Goal: Task Accomplishment & Management: Manage account settings

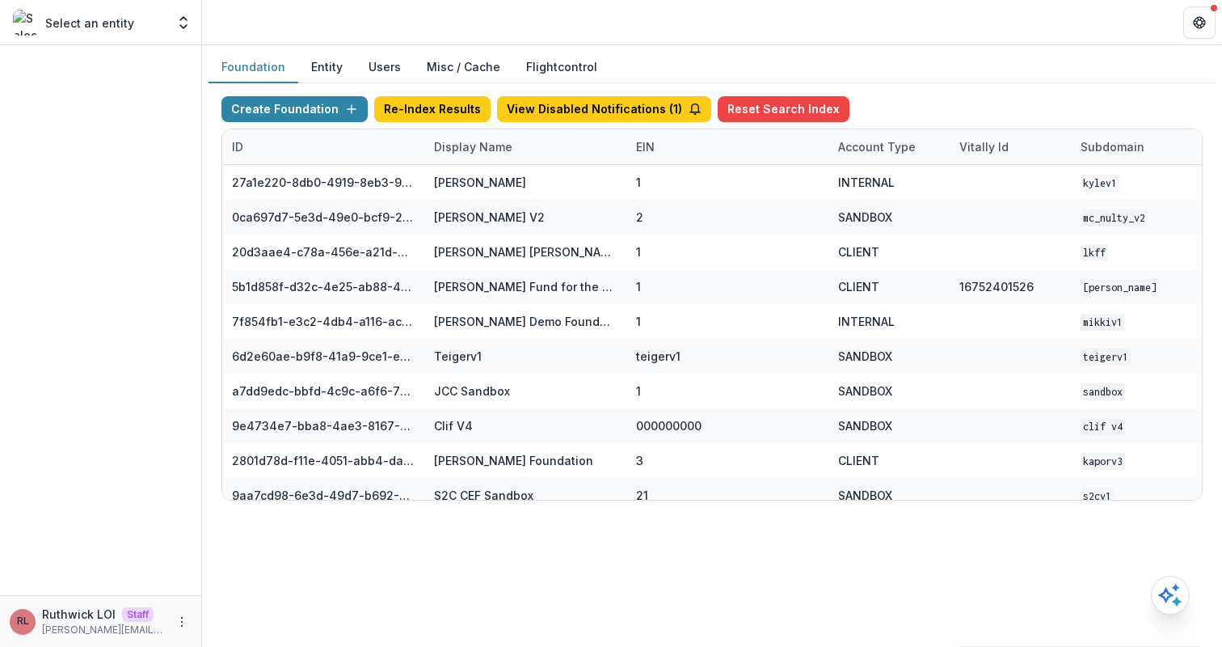
click at [562, 127] on div "Create Foundation Re-Index Results View Disabled Notifications ( 1 ) Reset Sear…" at bounding box center [712, 112] width 981 height 32
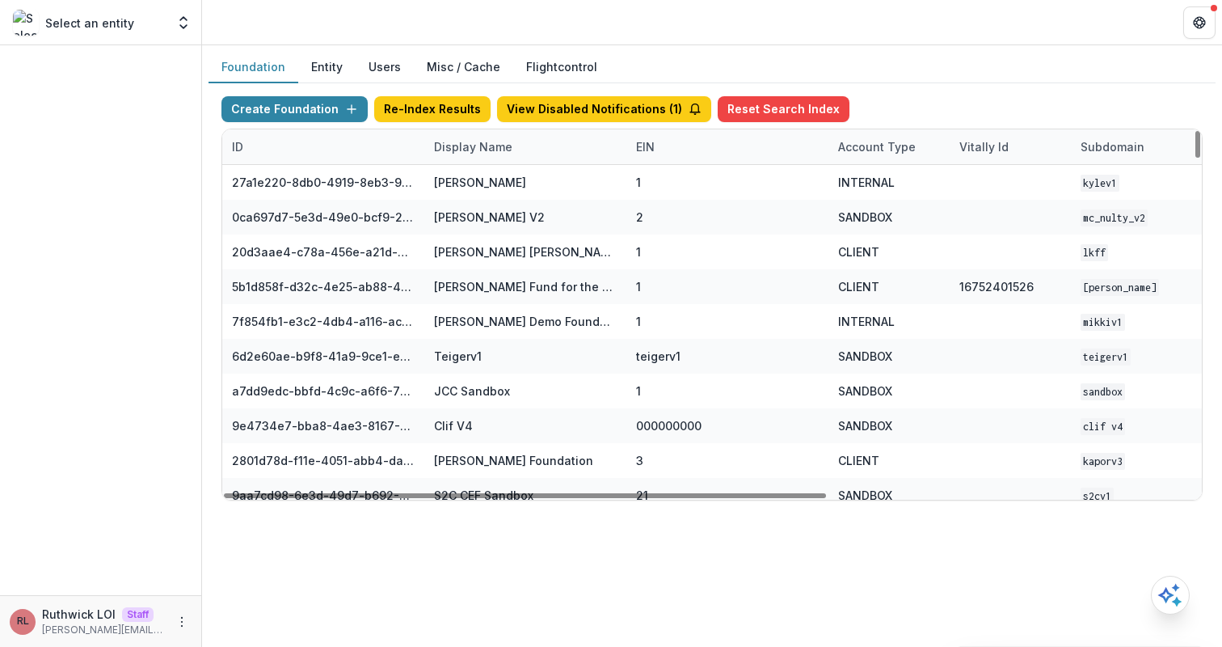
click at [557, 130] on div "Display Name" at bounding box center [525, 146] width 202 height 35
click at [564, 203] on div "Sort Ascending Sort Descending Hide Column" at bounding box center [524, 231] width 200 height 128
click at [560, 184] on input at bounding box center [525, 184] width 194 height 26
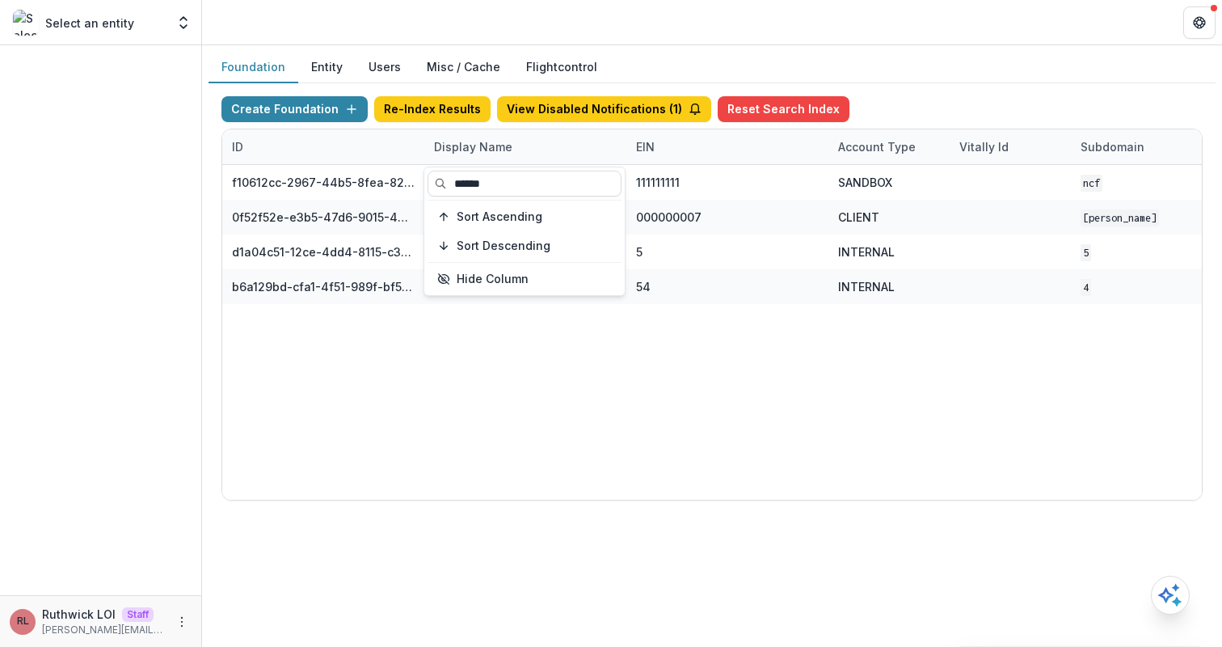
type input "******"
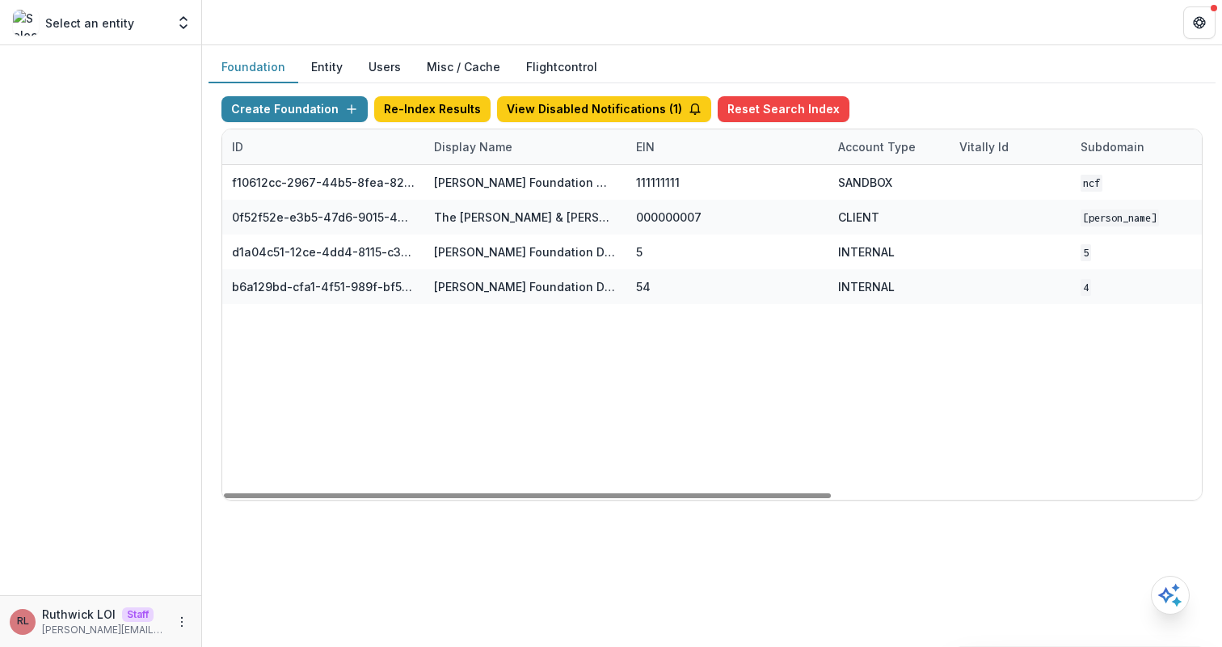
click at [901, 320] on div "f10612cc-2967-44b5-8fea-824c4e1f13c5 Nathan Cummings Foundation Workflow Sandbo…" at bounding box center [1010, 332] width 1576 height 335
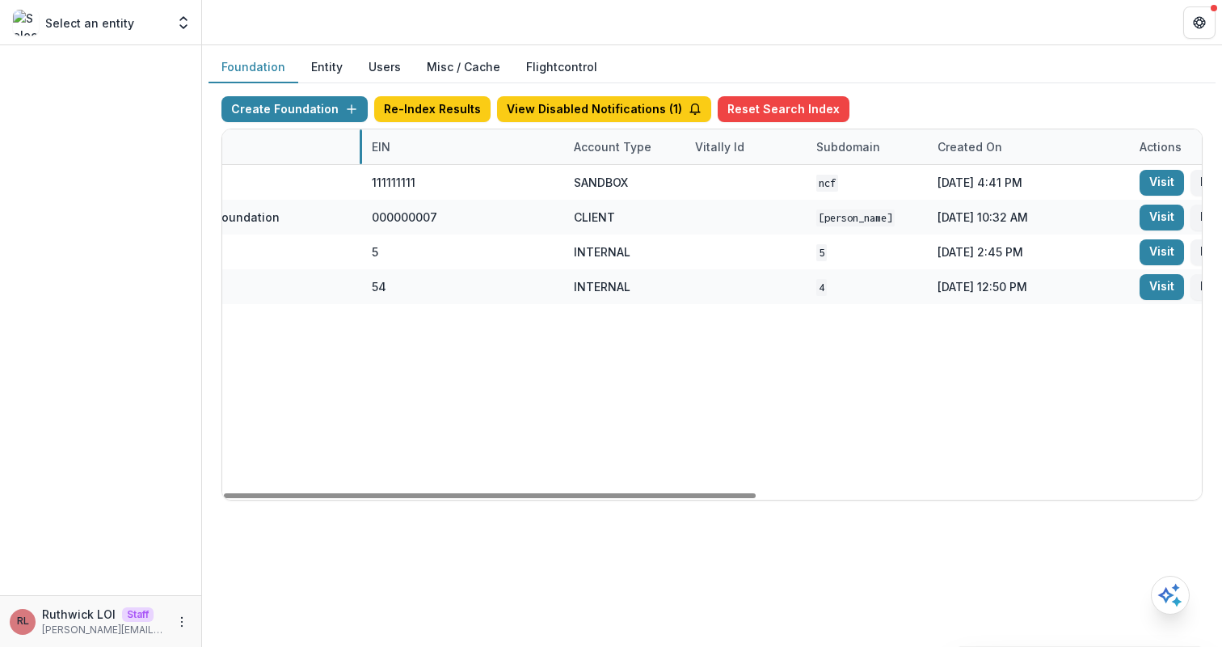
drag, startPoint x: 355, startPoint y: 150, endPoint x: 577, endPoint y: 159, distance: 222.5
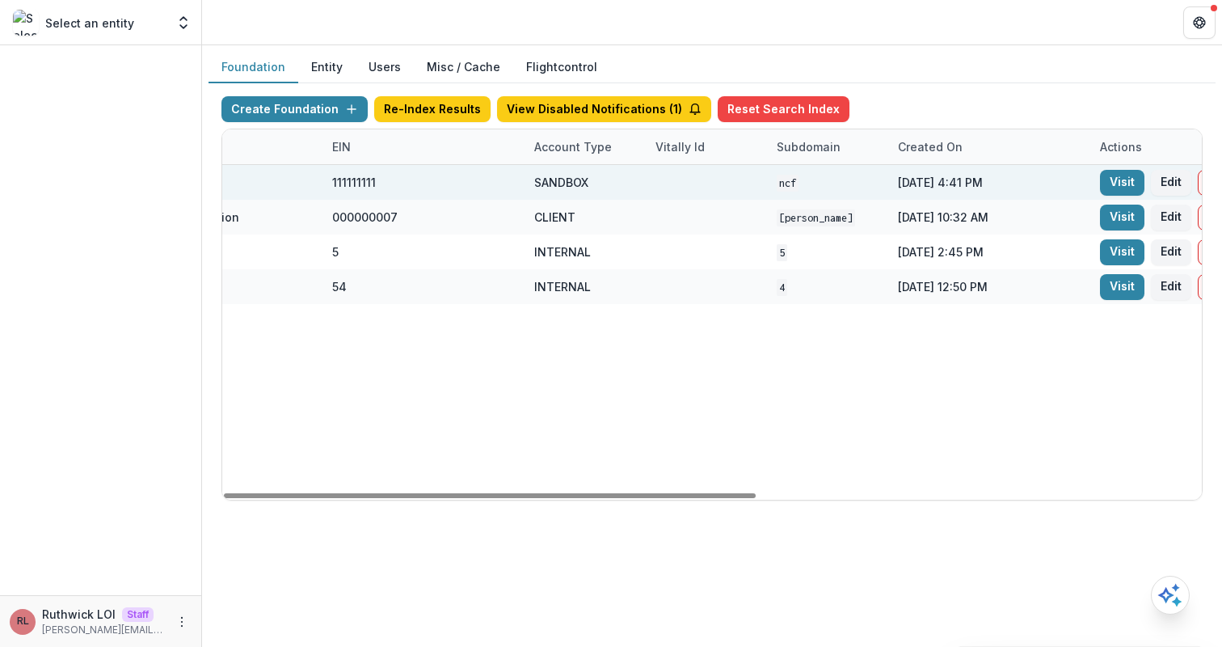
scroll to position [0, 531]
click at [1109, 183] on link "Visit" at bounding box center [1117, 183] width 44 height 26
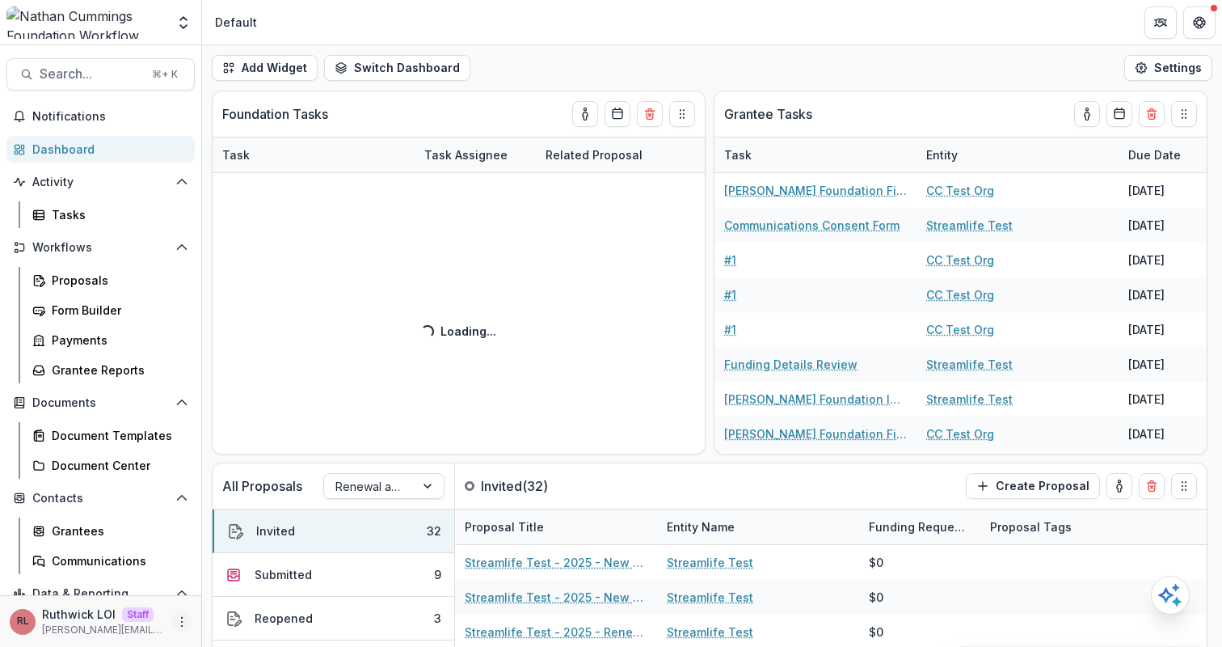
click at [175, 617] on icon "More" at bounding box center [181, 621] width 13 height 13
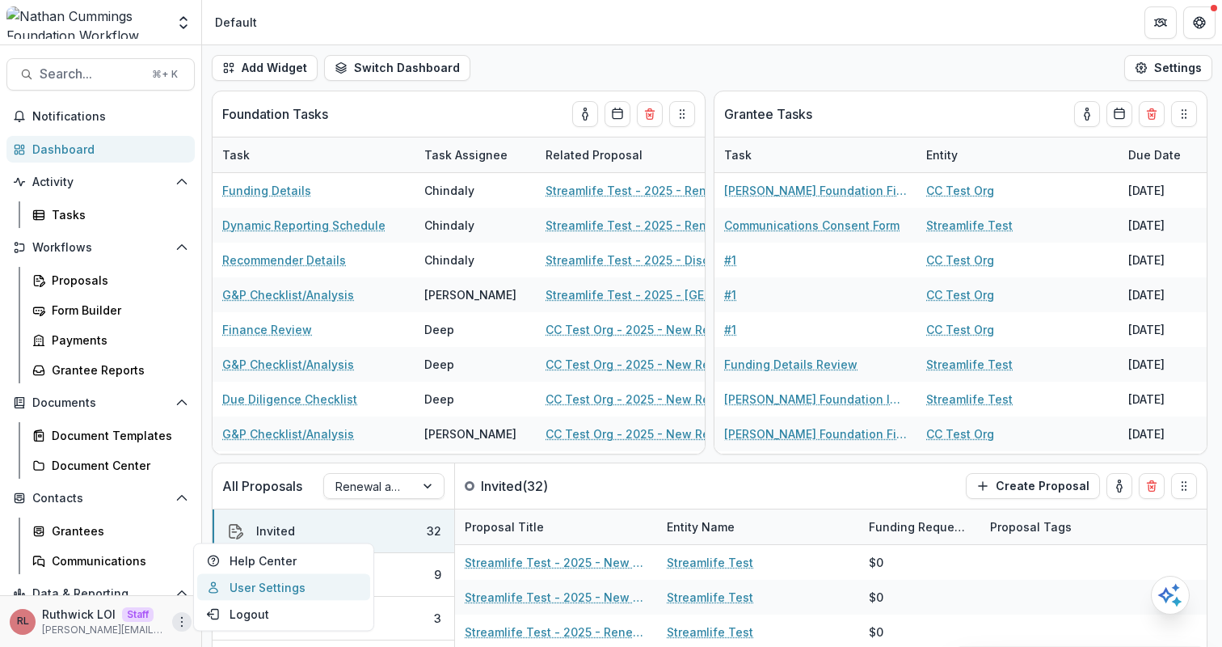
click at [299, 584] on link "User Settings" at bounding box center [283, 587] width 173 height 27
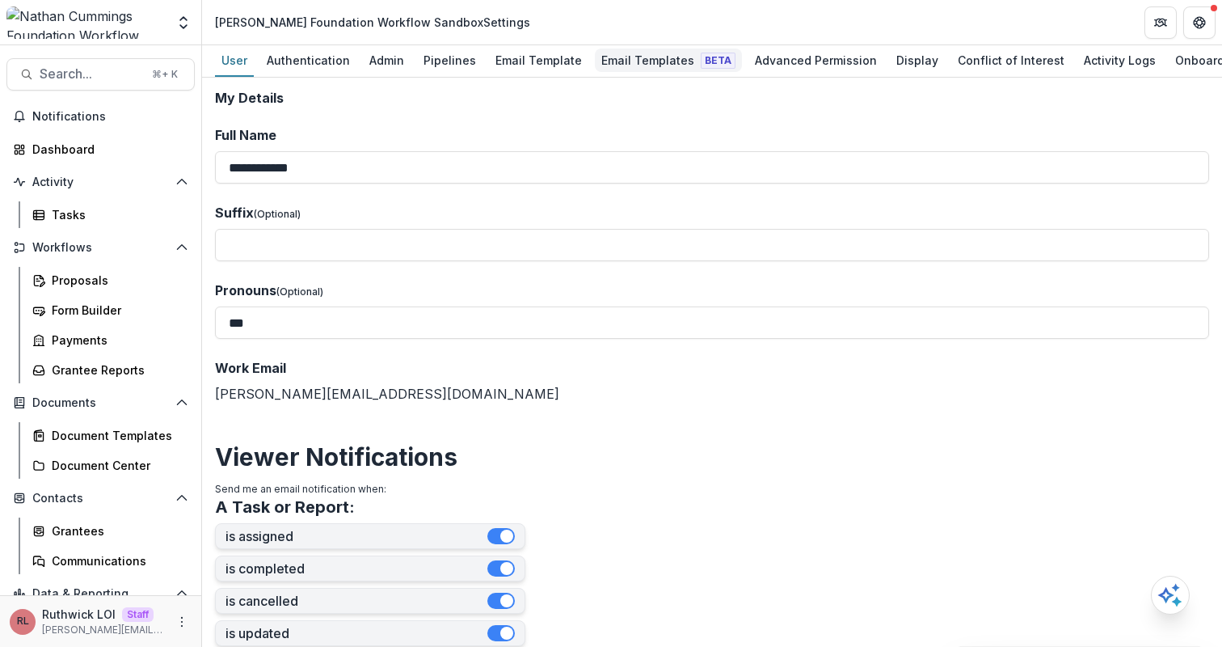
click at [645, 57] on div "Email Templates Beta" at bounding box center [668, 60] width 147 height 23
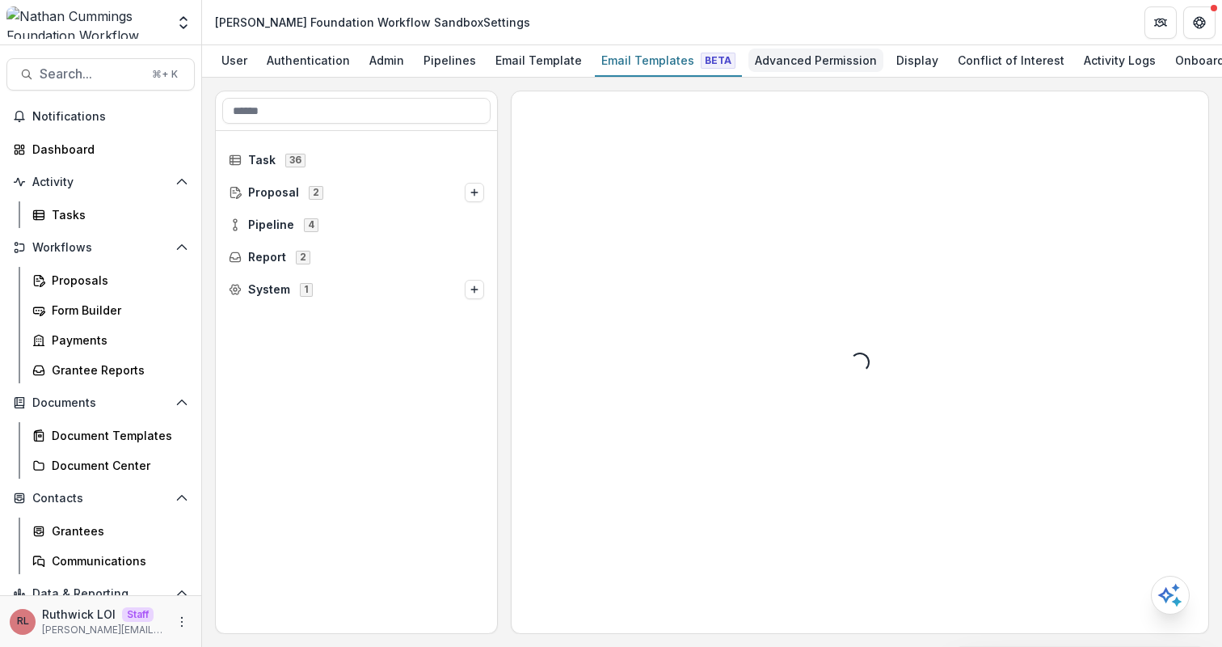
click at [838, 60] on div "Advanced Permission" at bounding box center [816, 60] width 135 height 23
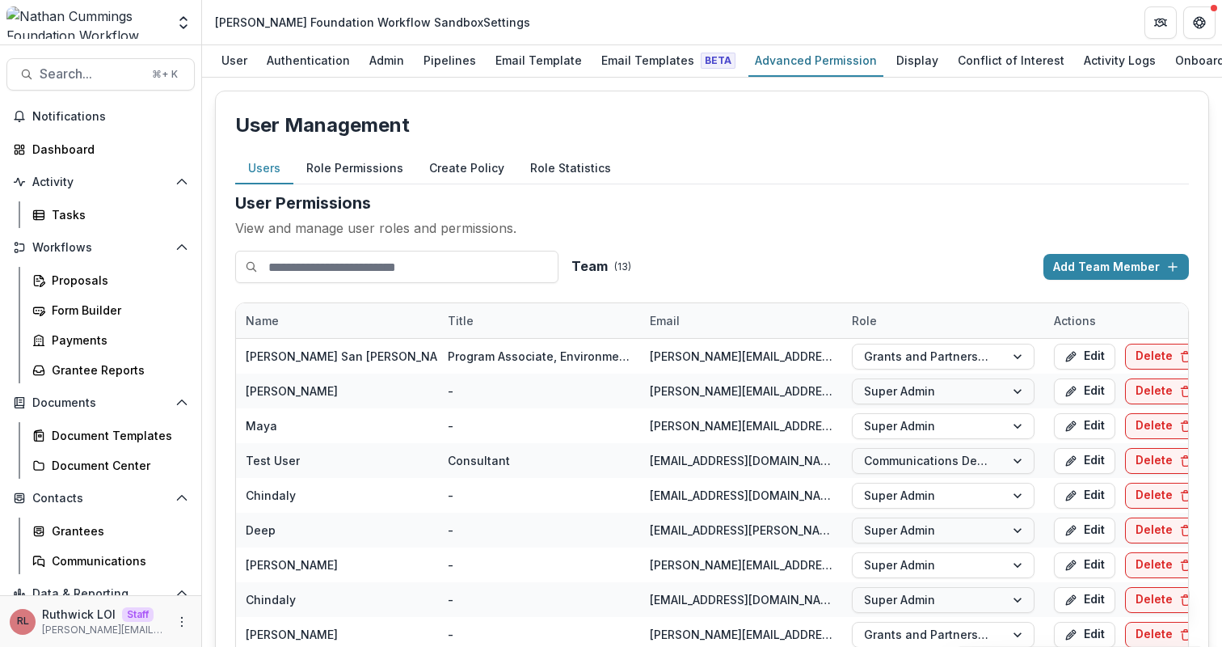
click at [360, 175] on button "Role Permissions" at bounding box center [354, 169] width 123 height 32
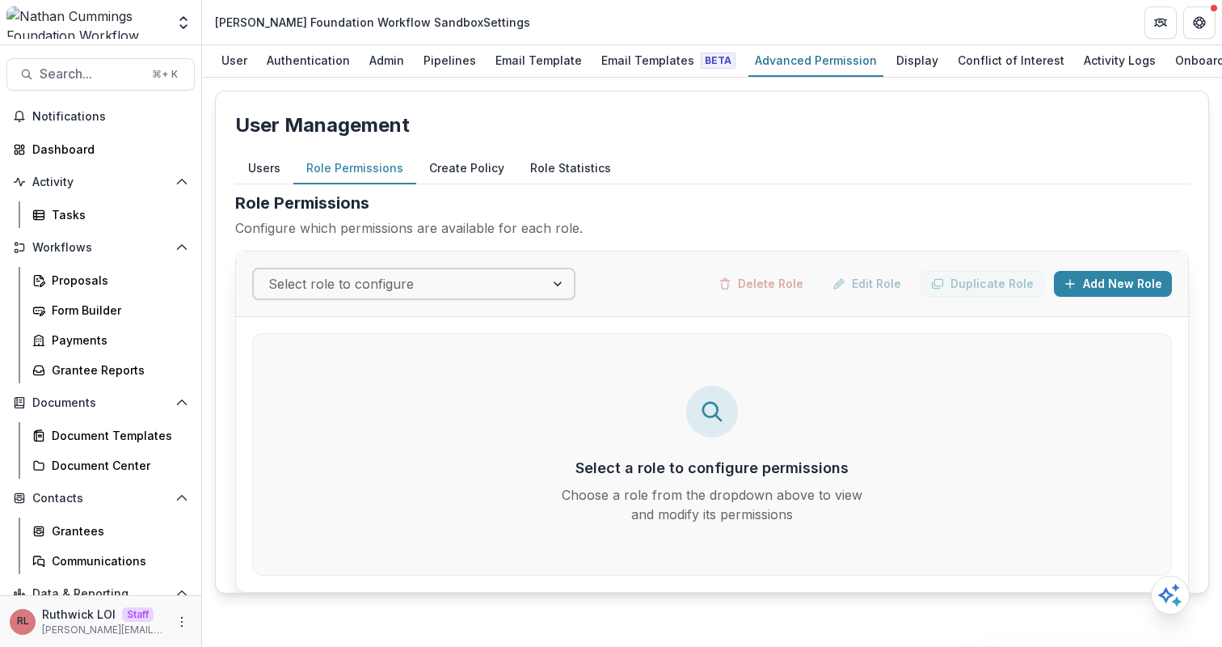
click at [403, 297] on div "Select role to configure" at bounding box center [399, 284] width 291 height 26
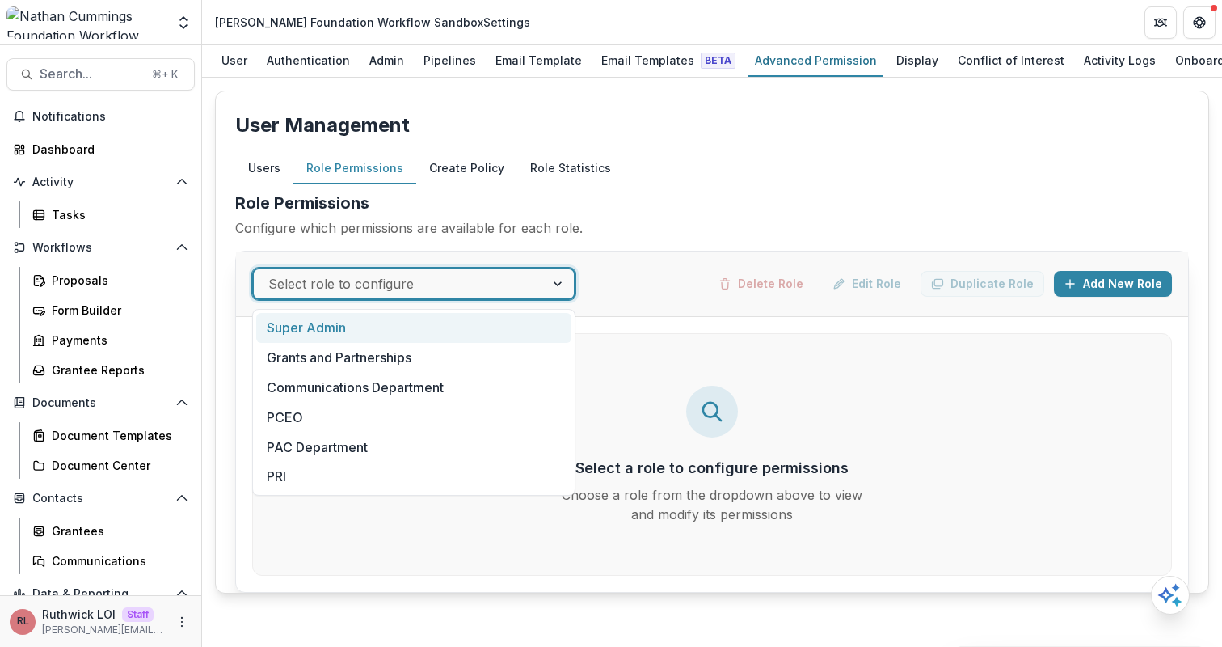
click at [413, 331] on div "Super Admin" at bounding box center [413, 328] width 315 height 30
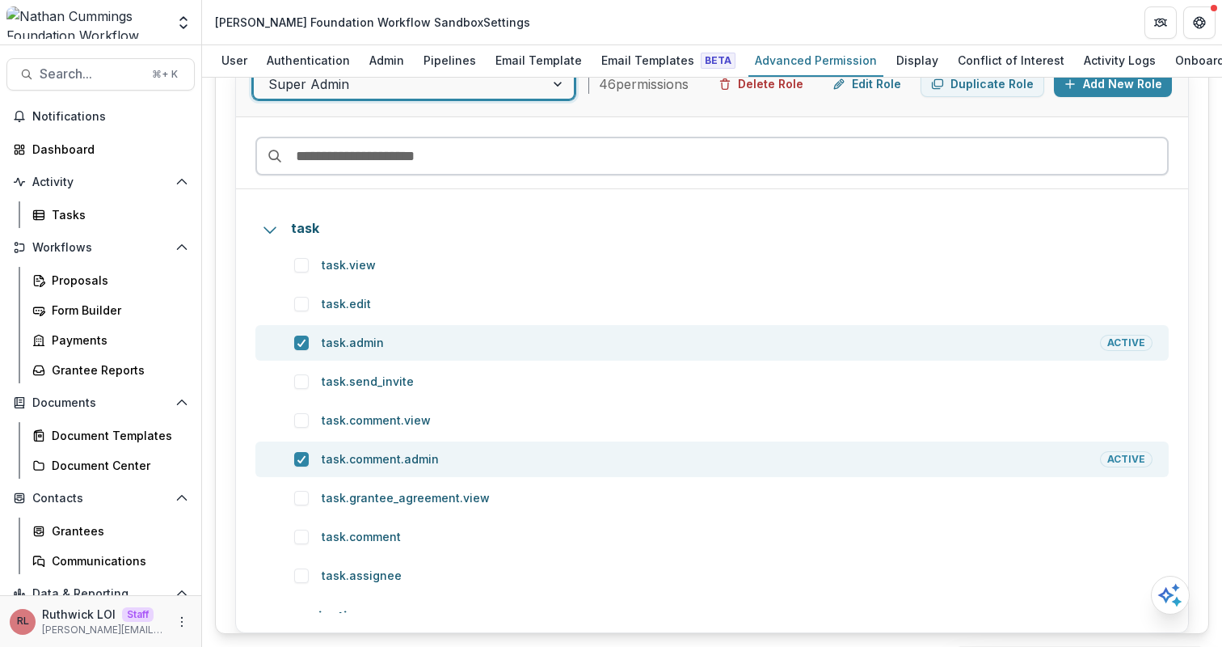
click at [373, 166] on input at bounding box center [712, 156] width 914 height 39
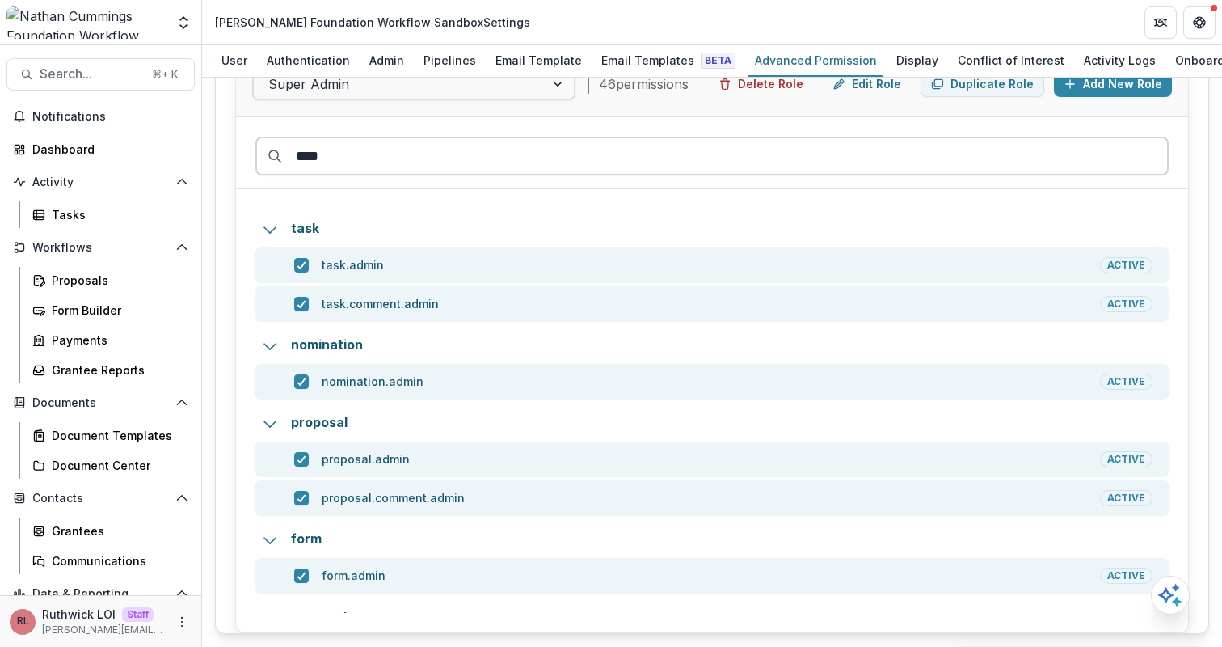
type input "*****"
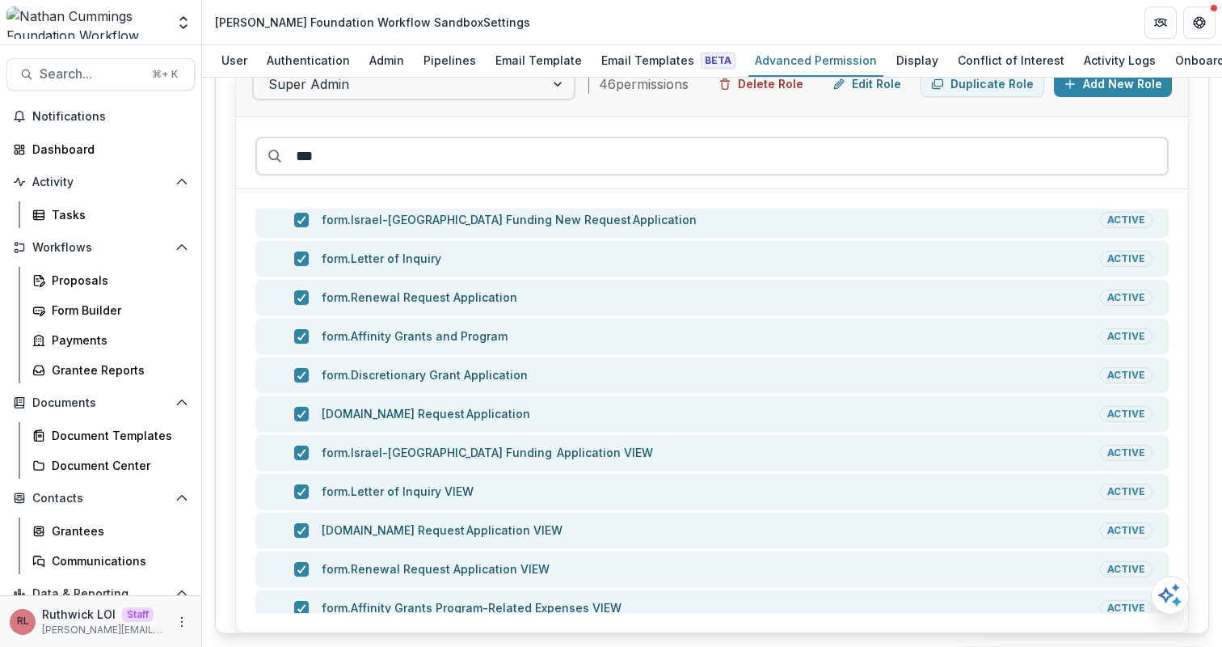
type input "****"
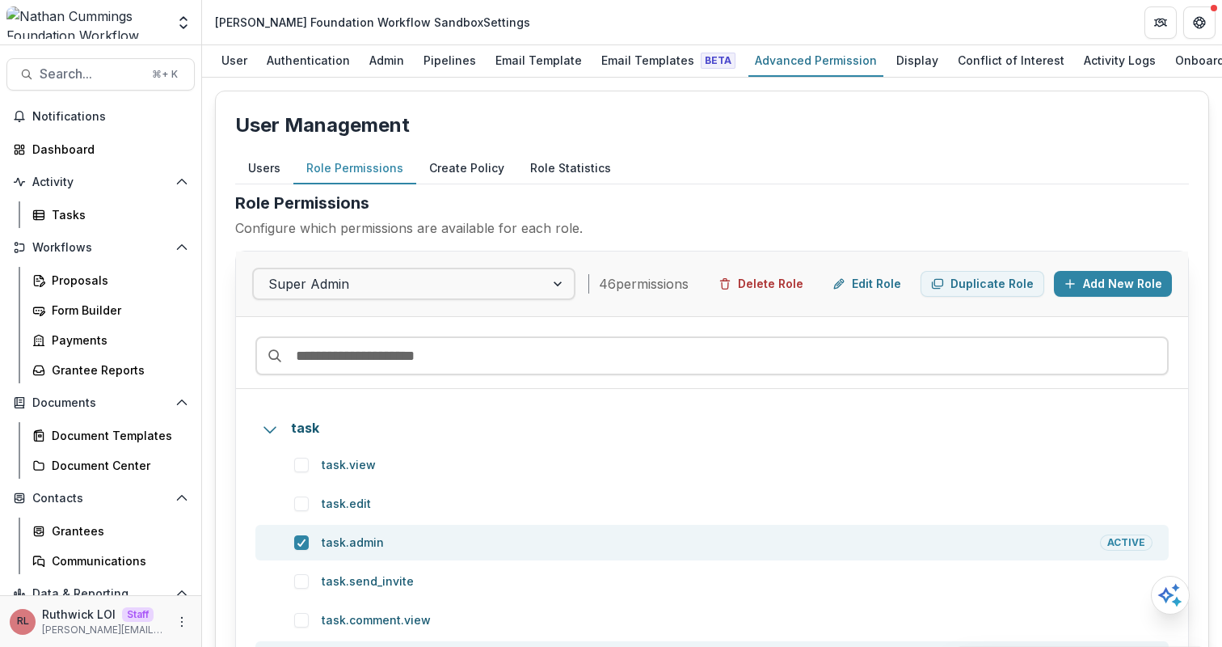
click at [939, 187] on div "Users Role Permissions Create Policy Role Statistics User Permissions View and …" at bounding box center [712, 493] width 954 height 680
